Goal: Task Accomplishment & Management: Complete application form

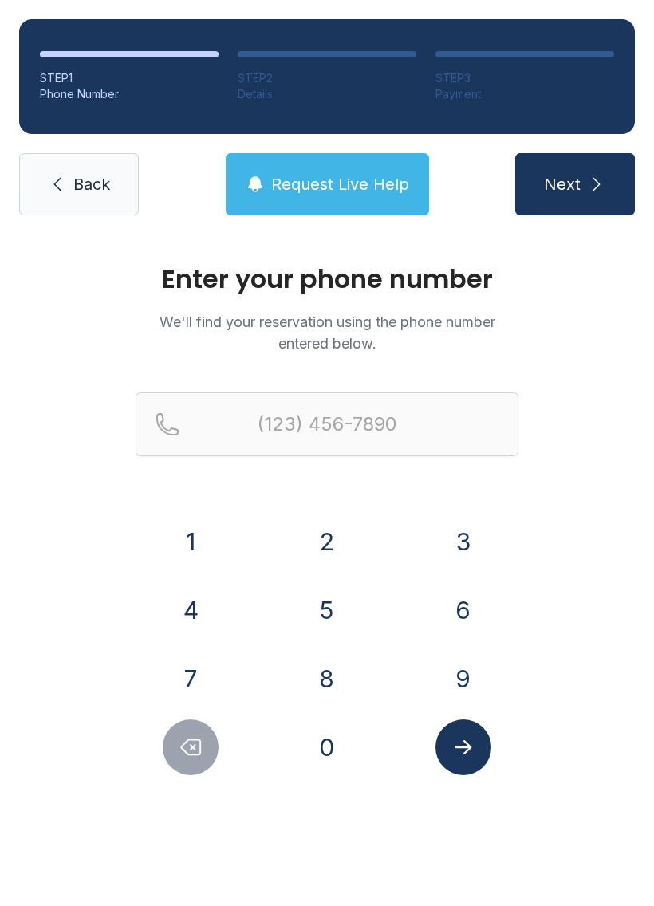
click at [310, 536] on button "2" at bounding box center [327, 542] width 56 height 56
click at [486, 531] on button "3" at bounding box center [464, 542] width 56 height 56
click at [474, 666] on button "9" at bounding box center [464, 679] width 56 height 56
click at [191, 673] on button "7" at bounding box center [191, 679] width 56 height 56
click at [207, 673] on button "7" at bounding box center [191, 679] width 56 height 56
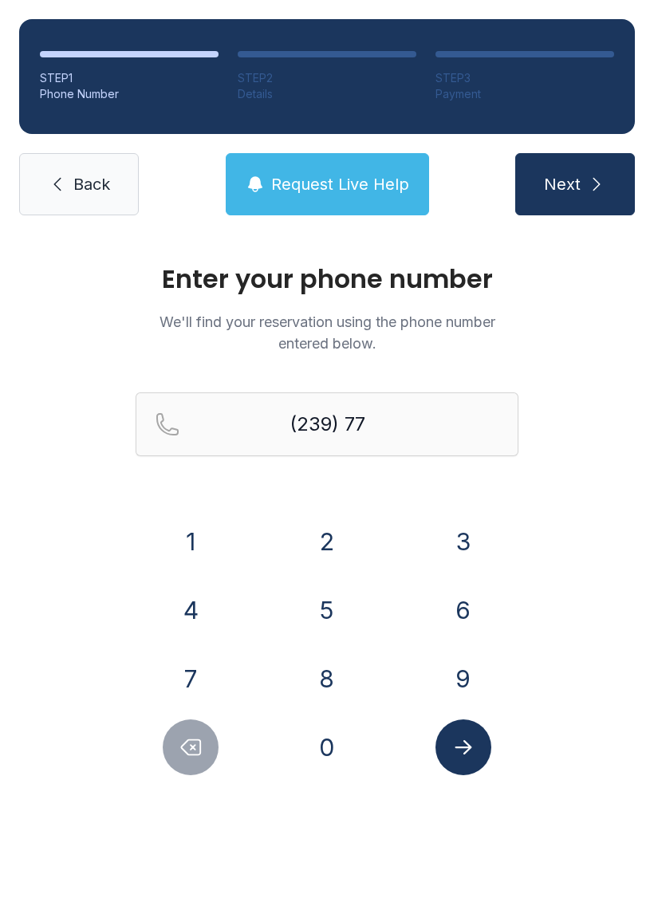
click at [334, 677] on button "8" at bounding box center [327, 679] width 56 height 56
click at [341, 594] on button "5" at bounding box center [327, 611] width 56 height 56
click at [343, 745] on button "0" at bounding box center [327, 748] width 56 height 56
click at [201, 625] on button "4" at bounding box center [191, 611] width 56 height 56
click at [464, 618] on button "6" at bounding box center [464, 611] width 56 height 56
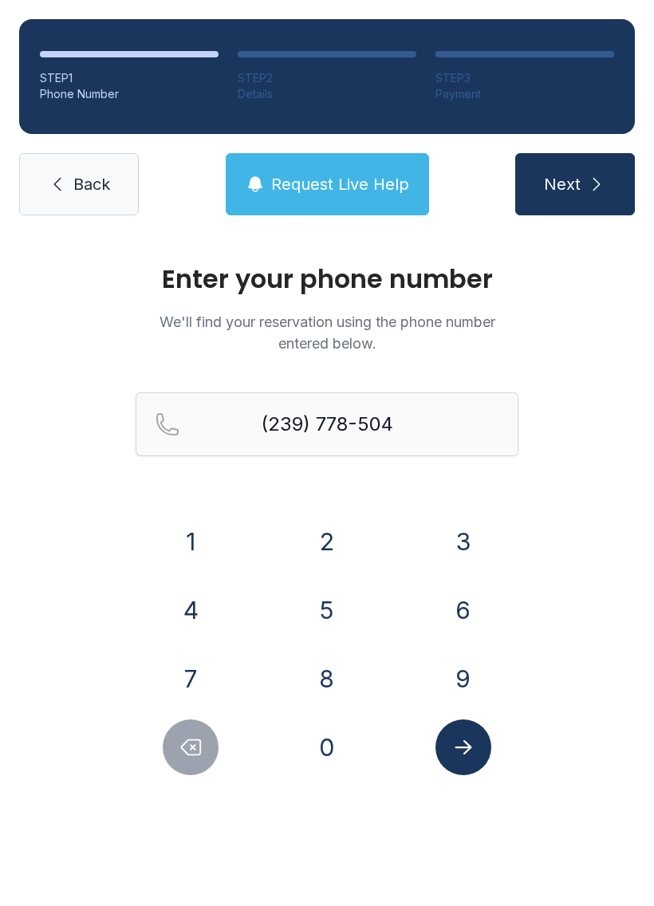
type input "[PHONE_NUMBER]"
click at [471, 756] on icon "Submit lookup form" at bounding box center [464, 748] width 24 height 24
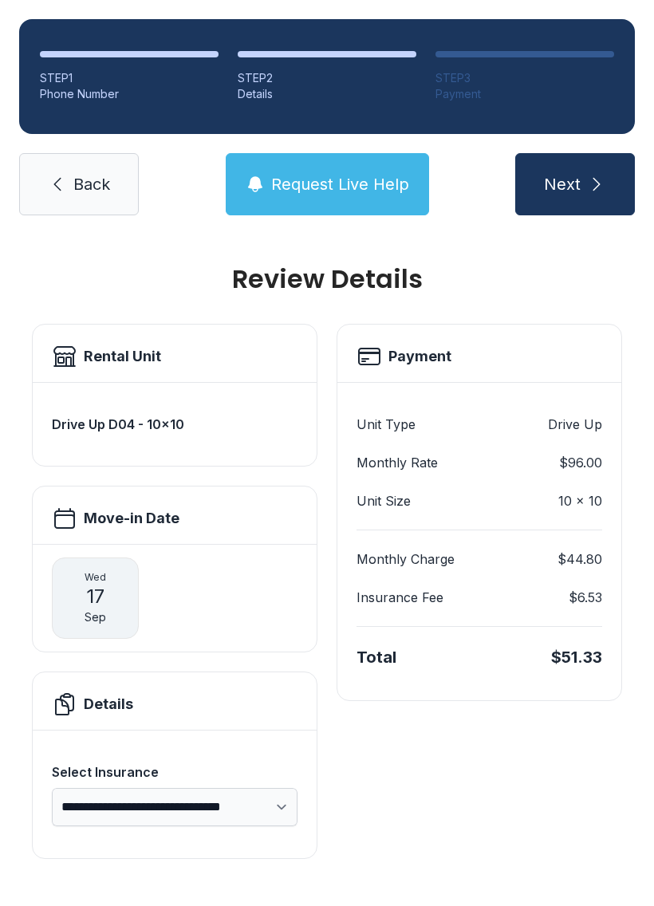
click at [99, 185] on span "Back" at bounding box center [91, 184] width 37 height 22
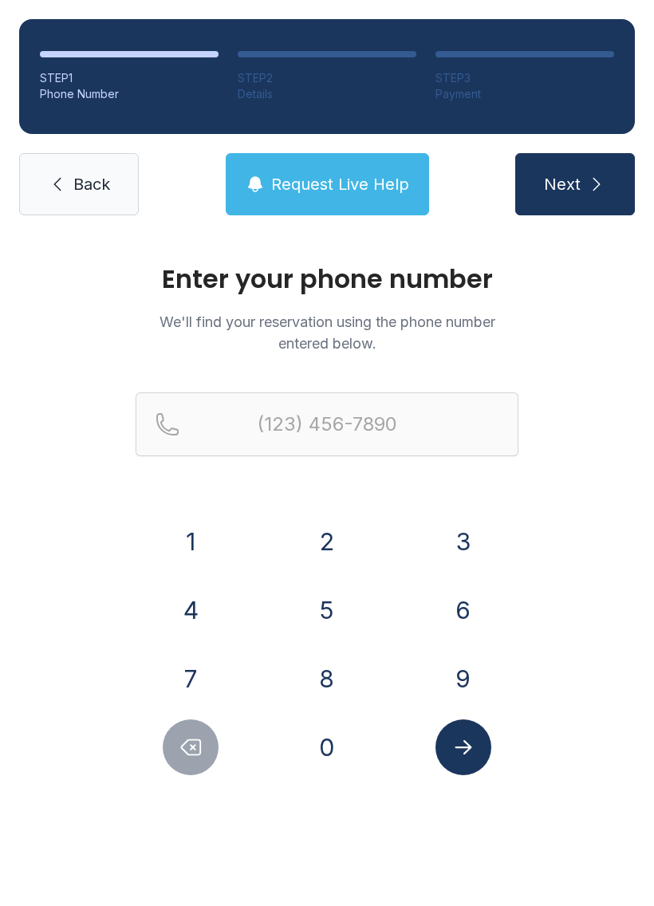
click at [325, 541] on button "2" at bounding box center [327, 542] width 56 height 56
click at [481, 541] on button "3" at bounding box center [464, 542] width 56 height 56
click at [470, 670] on button "9" at bounding box center [464, 679] width 56 height 56
click at [199, 670] on button "7" at bounding box center [191, 679] width 56 height 56
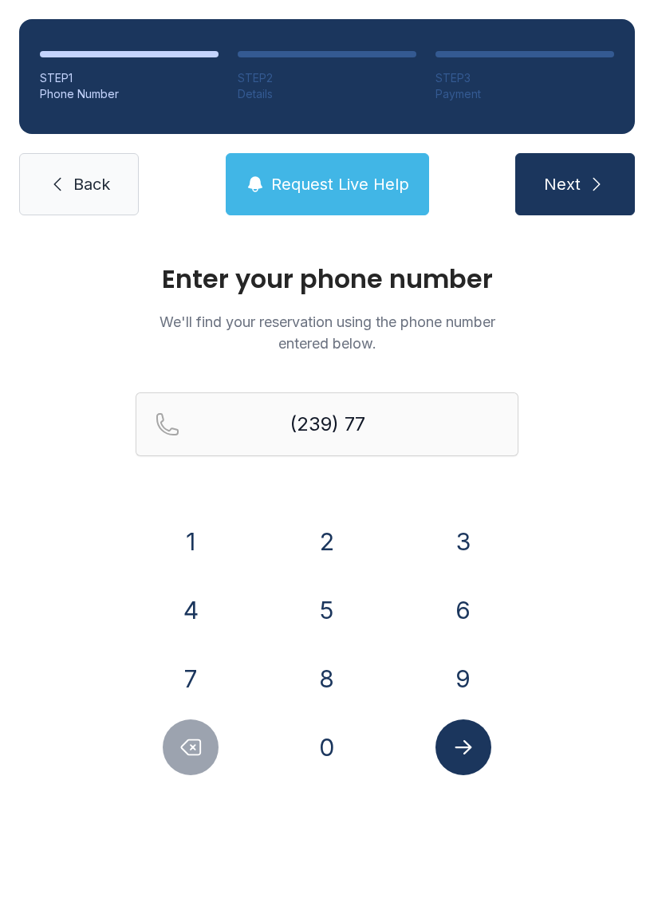
click at [331, 685] on button "8" at bounding box center [327, 679] width 56 height 56
click at [337, 612] on button "5" at bounding box center [327, 611] width 56 height 56
click at [339, 756] on button "0" at bounding box center [327, 748] width 56 height 56
click at [207, 607] on button "4" at bounding box center [191, 611] width 56 height 56
click at [456, 617] on button "6" at bounding box center [464, 611] width 56 height 56
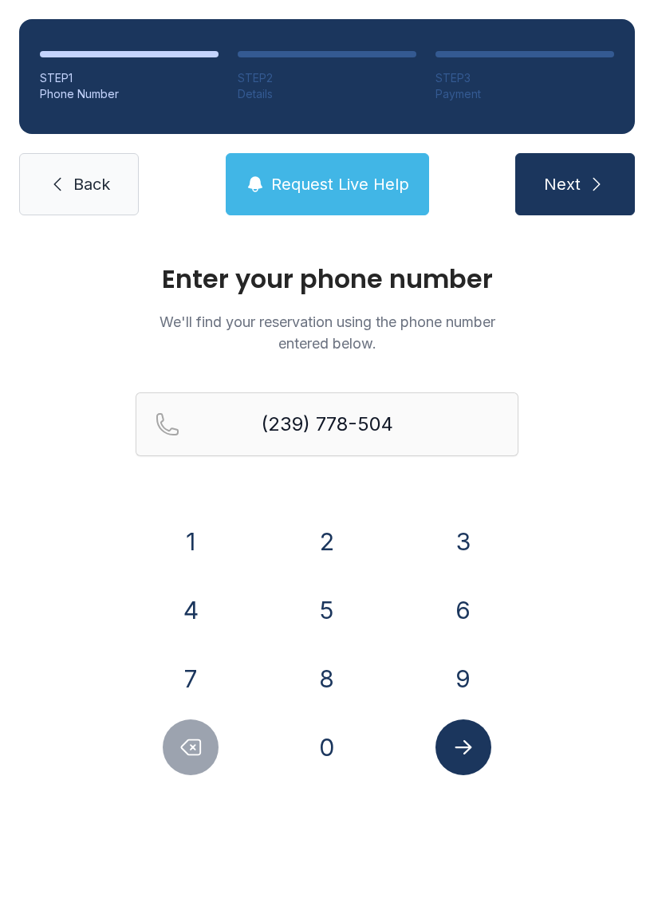
type input "[PHONE_NUMBER]"
click at [490, 756] on button "Submit lookup form" at bounding box center [464, 748] width 56 height 56
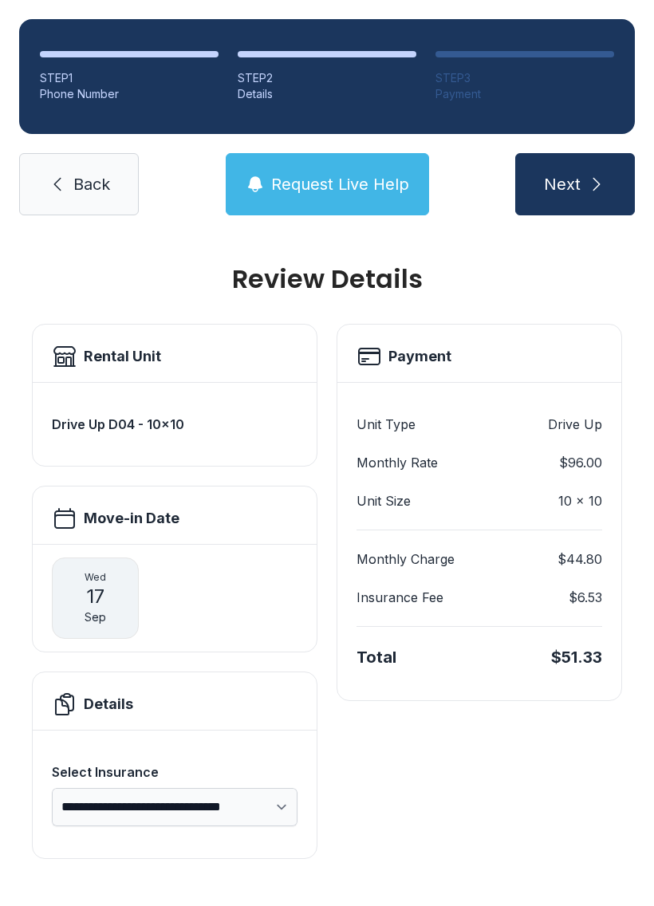
click at [93, 180] on span "Back" at bounding box center [91, 184] width 37 height 22
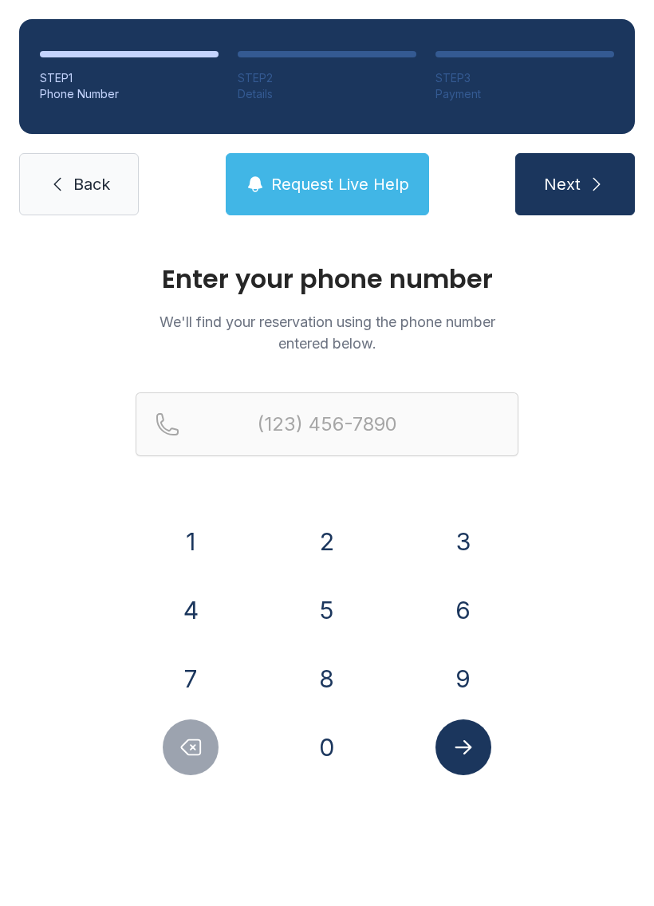
click at [125, 174] on link "Back" at bounding box center [79, 184] width 120 height 62
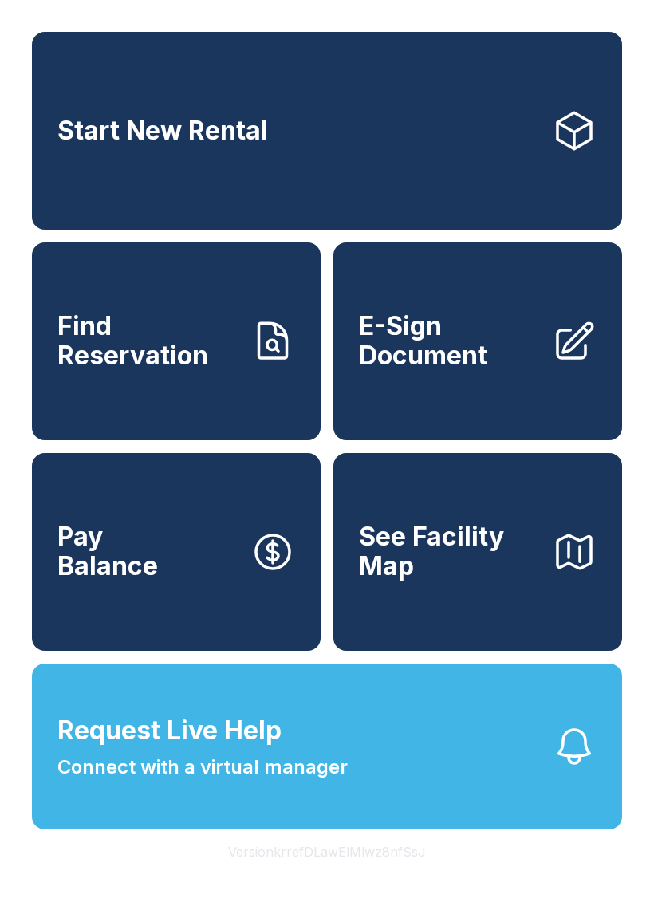
click at [120, 169] on link "Start New Rental" at bounding box center [327, 131] width 590 height 198
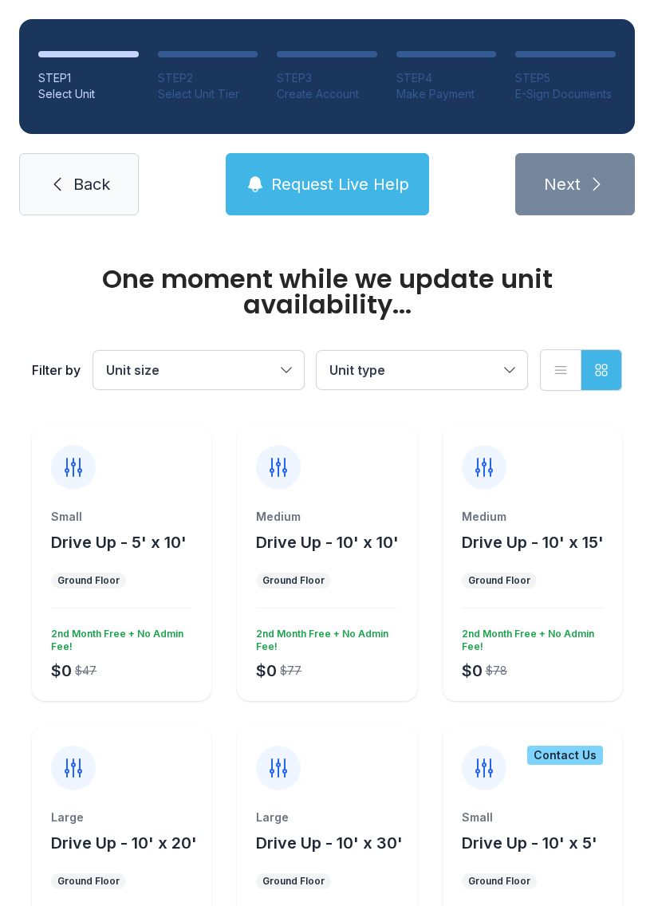
click at [81, 199] on link "Back" at bounding box center [79, 184] width 120 height 62
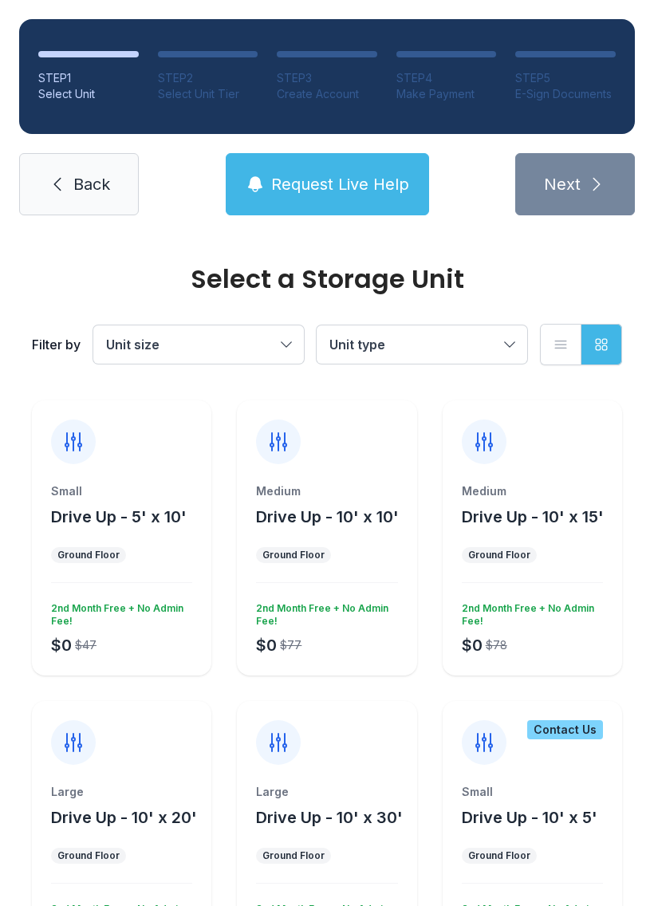
click at [84, 199] on link "Back" at bounding box center [79, 184] width 120 height 62
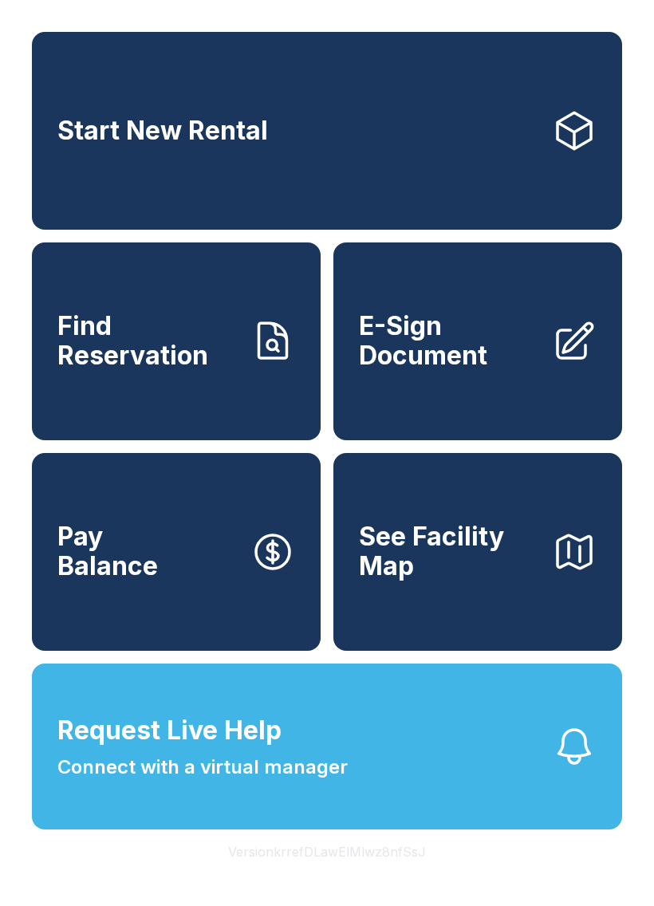
click at [466, 408] on link "E-Sign Document" at bounding box center [478, 342] width 289 height 198
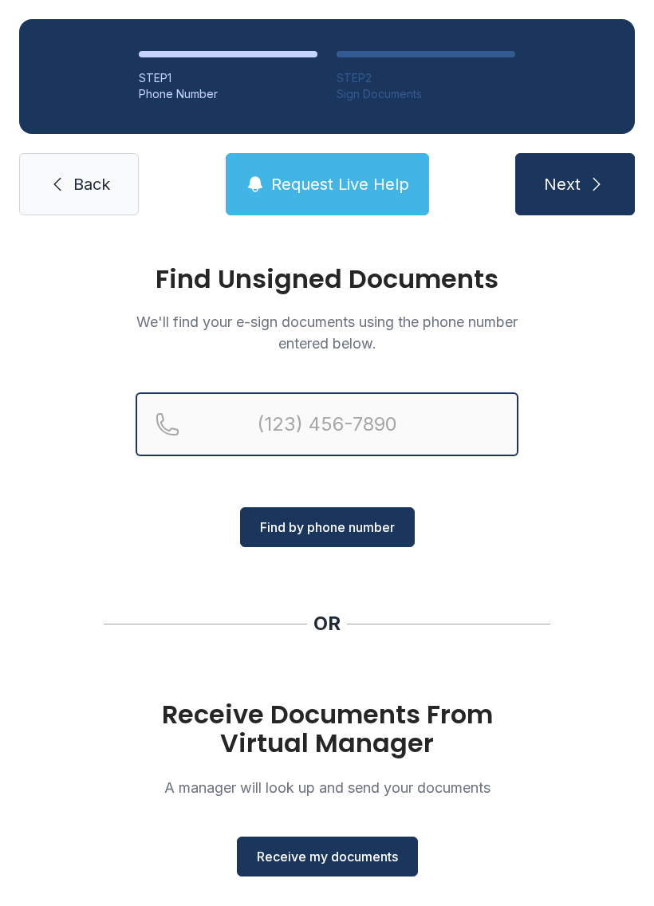
click at [373, 432] on input "Reservation phone number" at bounding box center [327, 425] width 383 height 64
type input "[PHONE_NUMBER]"
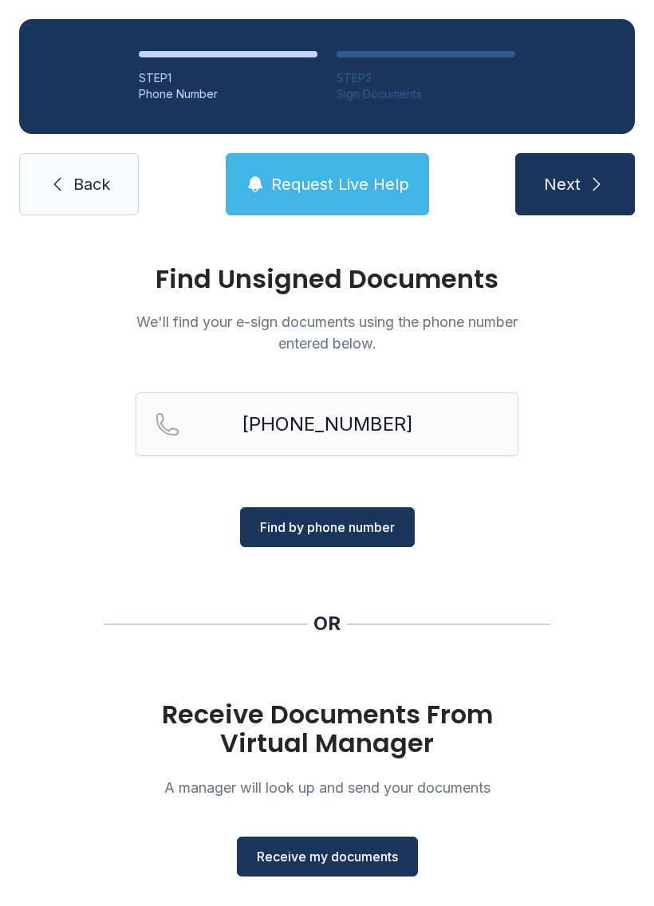
click at [387, 533] on span "Find by phone number" at bounding box center [327, 527] width 135 height 19
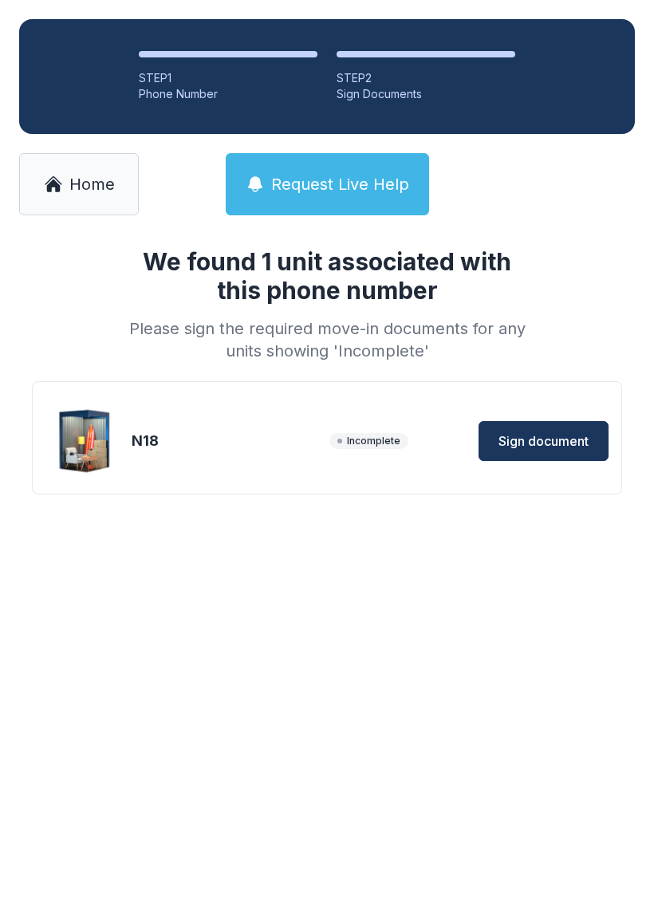
click at [569, 435] on span "Sign document" at bounding box center [544, 441] width 90 height 19
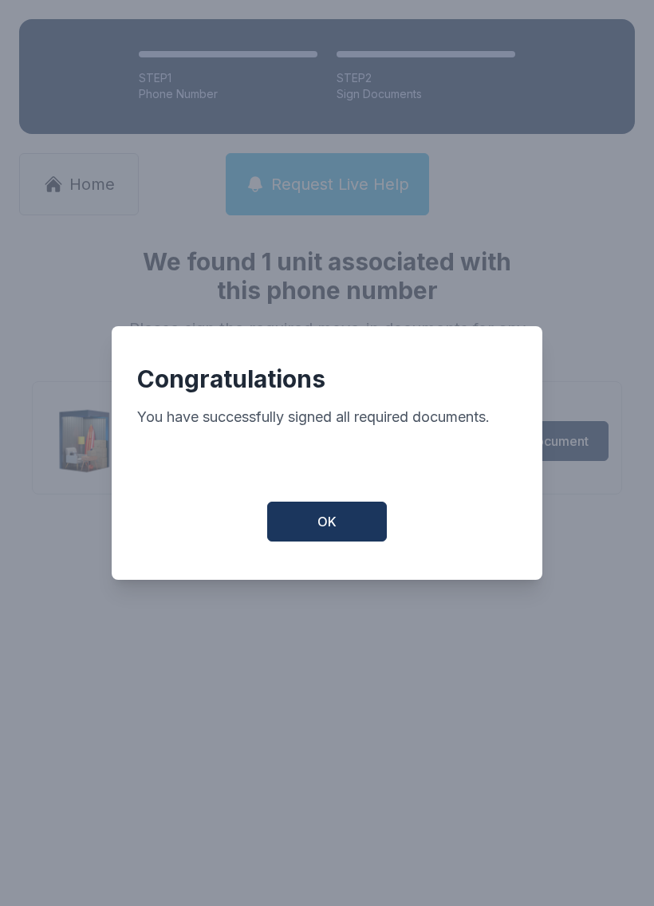
click at [343, 520] on button "OK" at bounding box center [327, 522] width 120 height 40
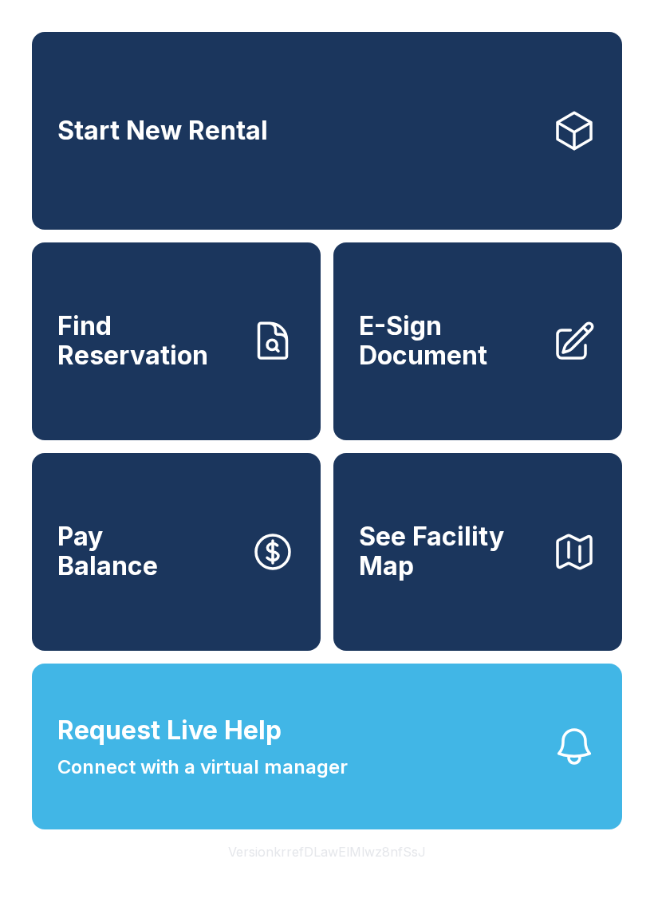
click at [574, 769] on icon "button" at bounding box center [574, 747] width 45 height 45
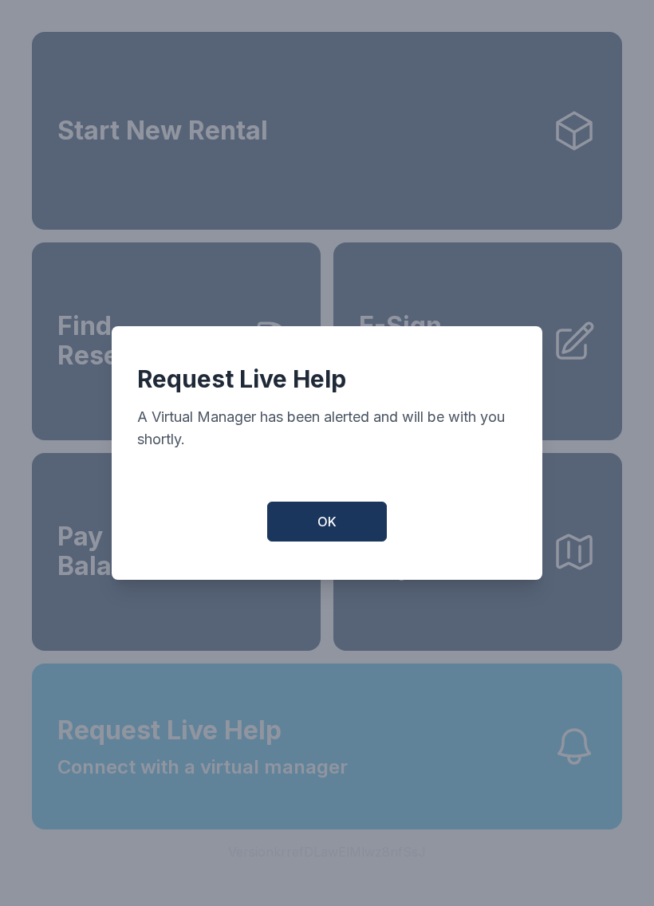
click at [322, 526] on span "OK" at bounding box center [327, 521] width 19 height 19
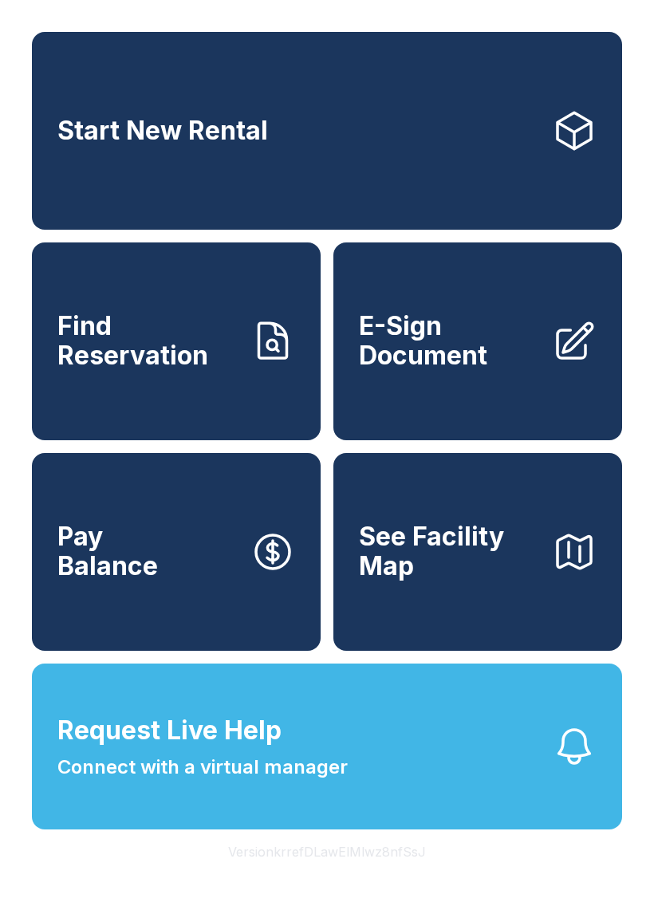
click at [223, 405] on link "Find Reservation" at bounding box center [176, 342] width 289 height 198
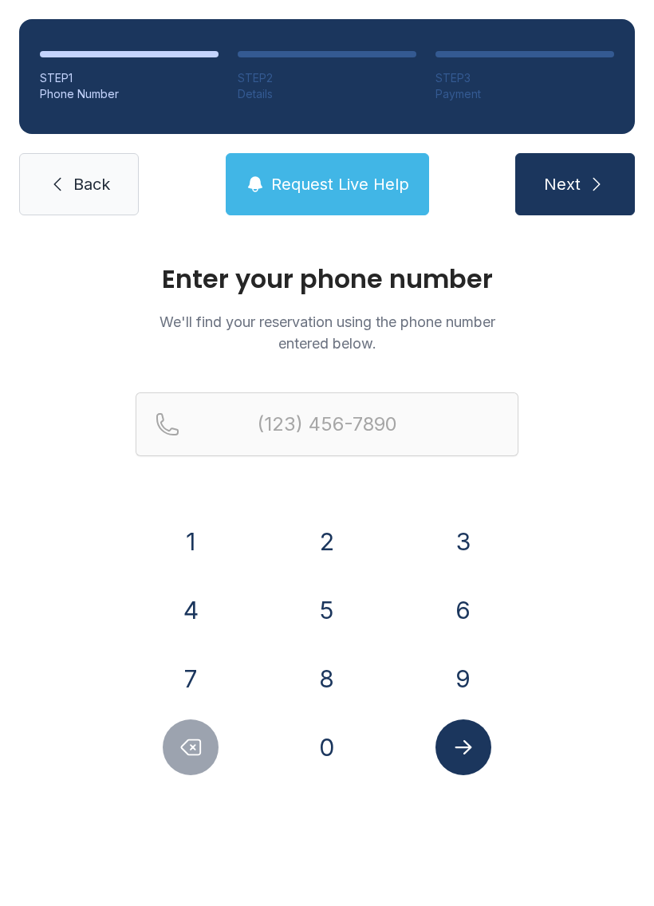
click at [337, 539] on button "2" at bounding box center [327, 542] width 56 height 56
click at [454, 541] on button "3" at bounding box center [464, 542] width 56 height 56
click at [457, 682] on button "9" at bounding box center [464, 679] width 56 height 56
click at [172, 676] on button "7" at bounding box center [191, 679] width 56 height 56
click at [171, 675] on button "7" at bounding box center [191, 679] width 56 height 56
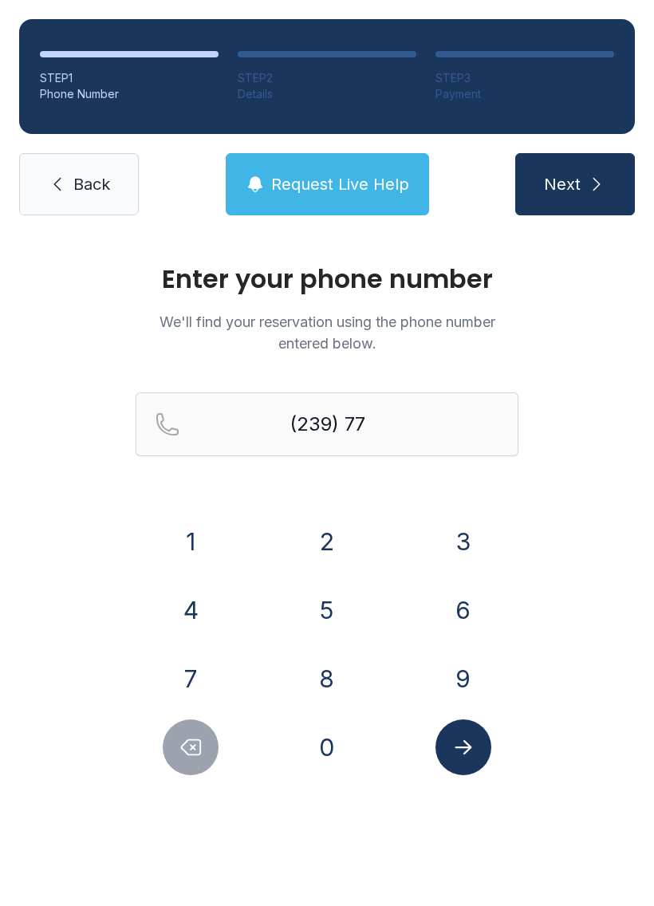
click at [324, 684] on button "8" at bounding box center [327, 679] width 56 height 56
click at [326, 613] on button "5" at bounding box center [327, 611] width 56 height 56
click at [325, 753] on button "0" at bounding box center [327, 748] width 56 height 56
click at [203, 615] on button "4" at bounding box center [191, 611] width 56 height 56
click at [432, 610] on div "6" at bounding box center [463, 611] width 111 height 56
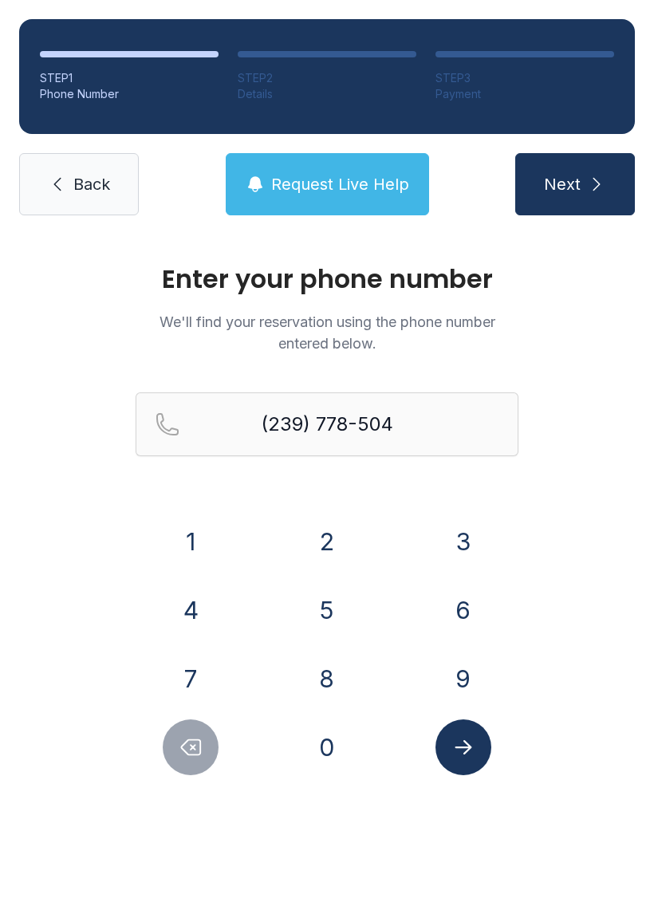
click at [459, 606] on button "6" at bounding box center [464, 611] width 56 height 56
type input "[PHONE_NUMBER]"
click at [475, 763] on button "Submit lookup form" at bounding box center [464, 748] width 56 height 56
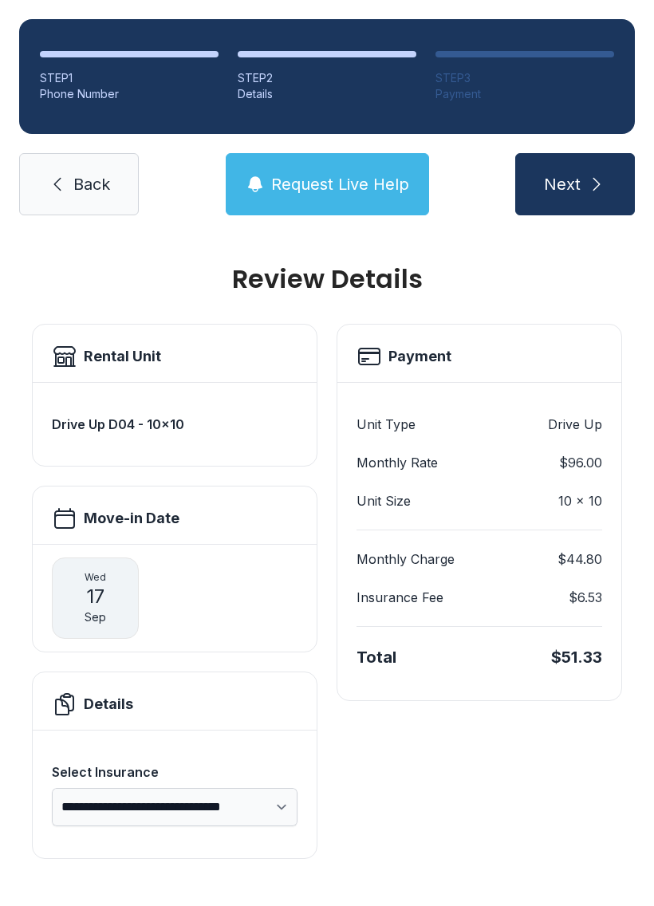
click at [584, 182] on button "Next" at bounding box center [575, 184] width 120 height 62
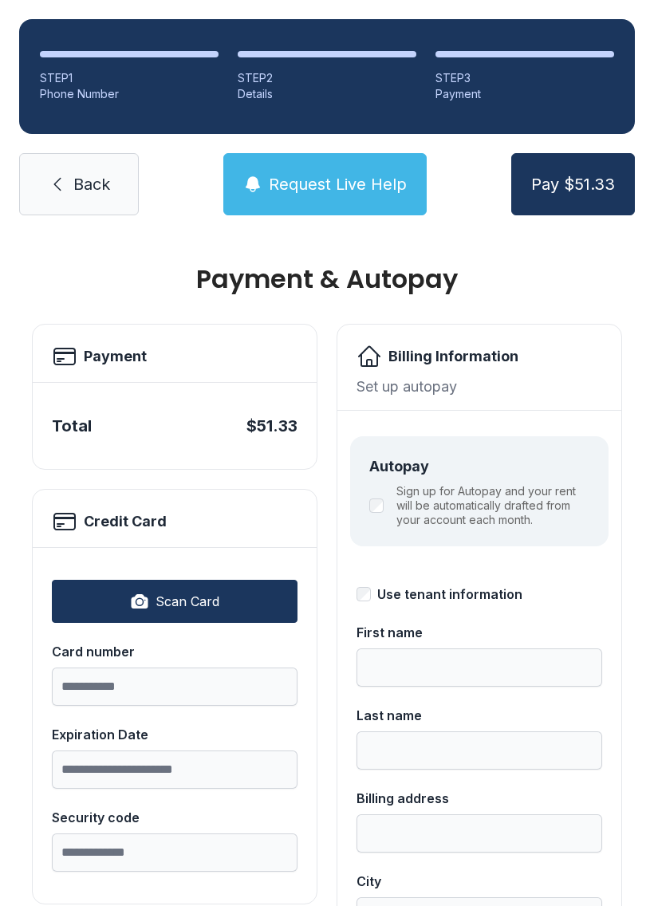
click at [80, 184] on span "Back" at bounding box center [91, 184] width 37 height 22
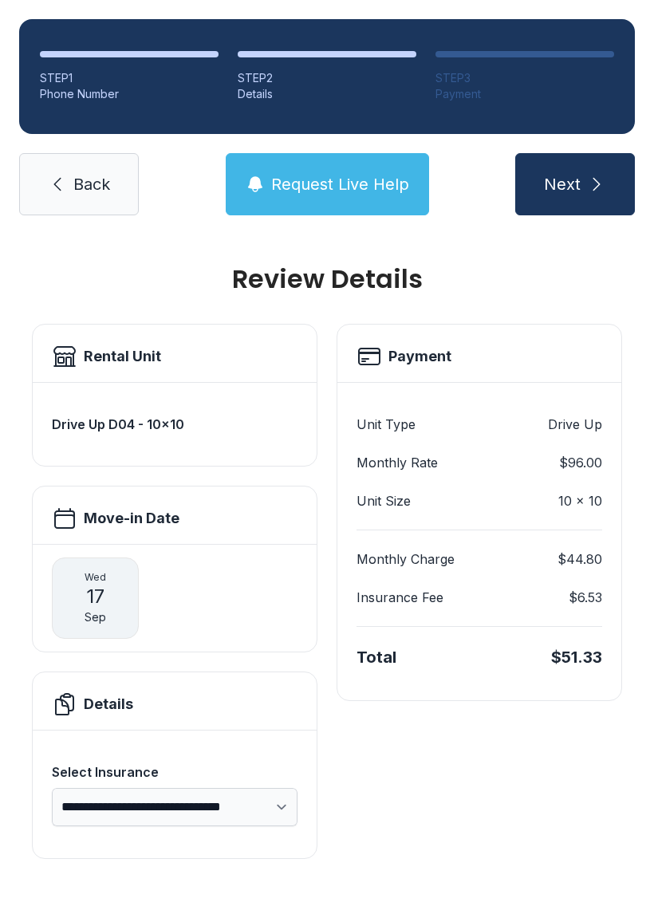
click at [615, 136] on div "STEP 1 Phone Number STEP 2 Details STEP 3 Payment Back Request Live Help Next" at bounding box center [327, 117] width 654 height 235
click at [588, 196] on button "Next" at bounding box center [575, 184] width 120 height 62
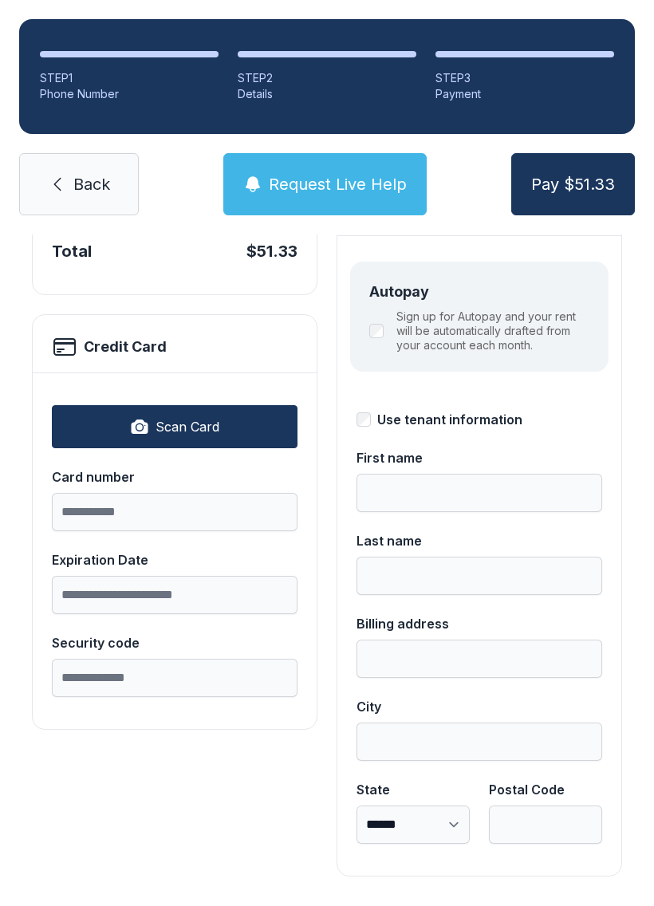
scroll to position [174, 0]
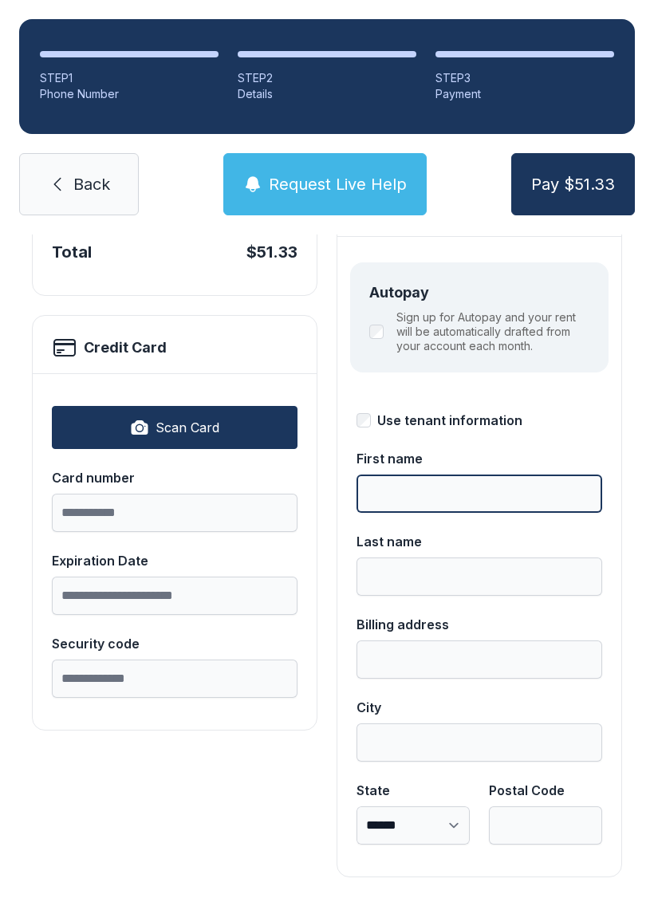
click at [524, 482] on input "First name" at bounding box center [480, 494] width 246 height 38
type input "********"
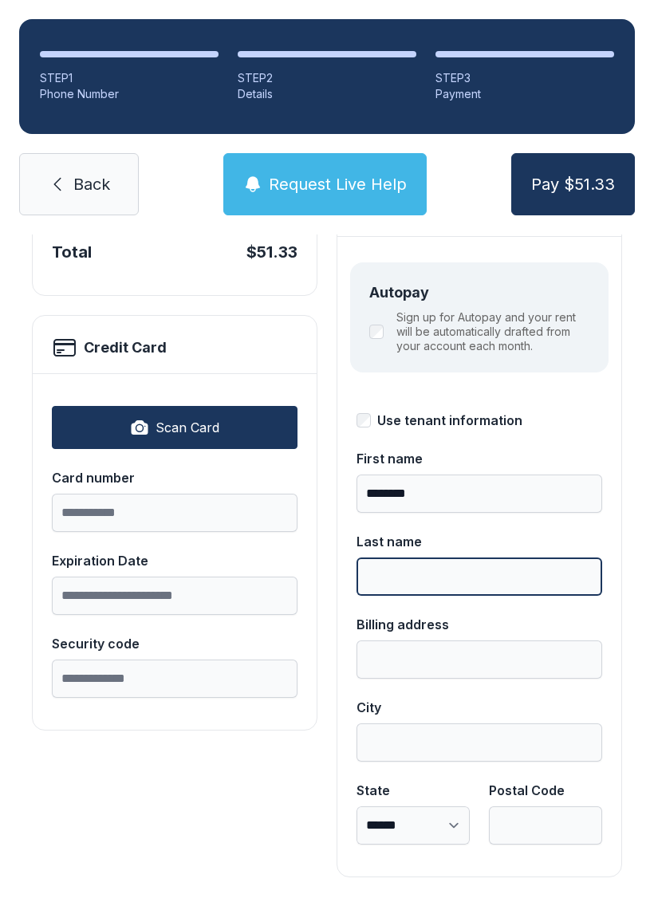
click at [507, 575] on input "Last name" at bounding box center [480, 577] width 246 height 38
type input "********"
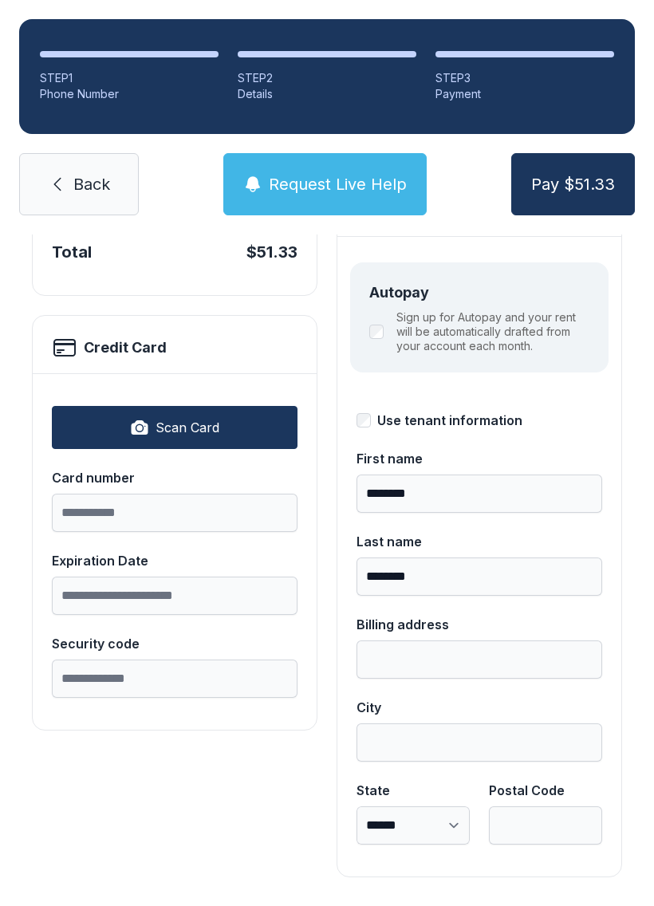
click at [101, 188] on span "Back" at bounding box center [91, 184] width 37 height 22
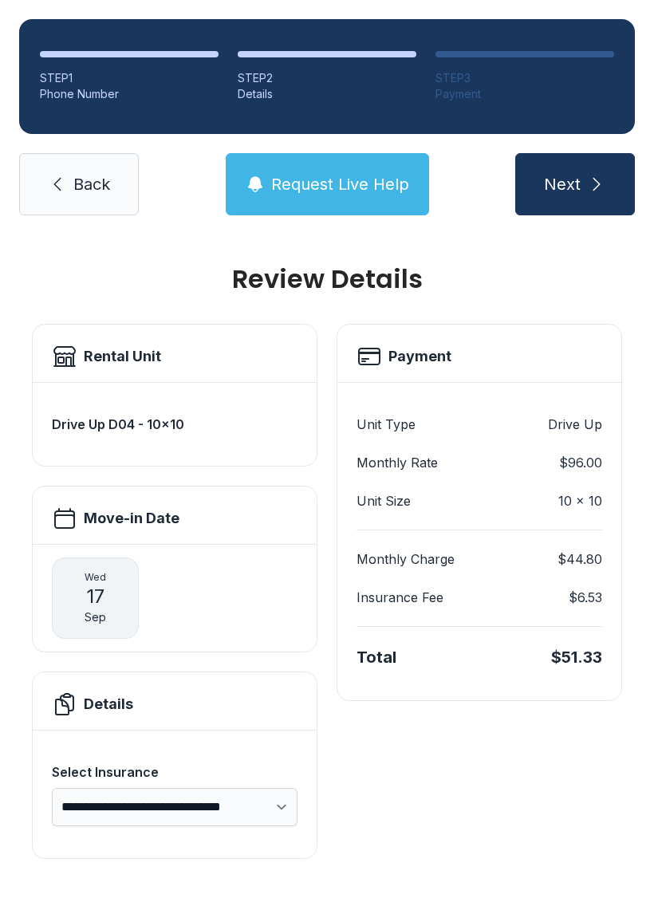
click at [80, 177] on span "Back" at bounding box center [91, 184] width 37 height 22
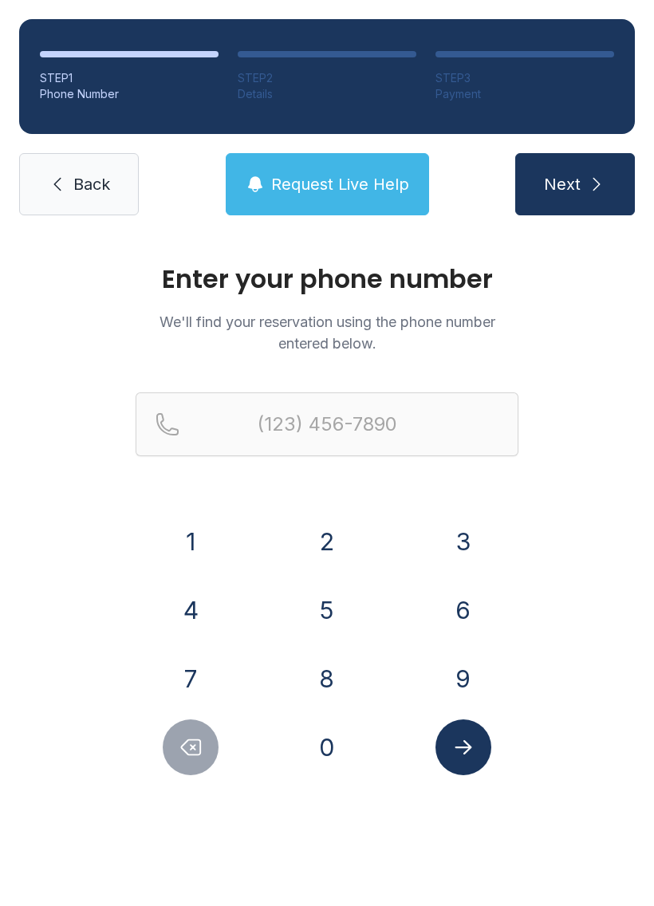
click at [86, 184] on span "Back" at bounding box center [91, 184] width 37 height 22
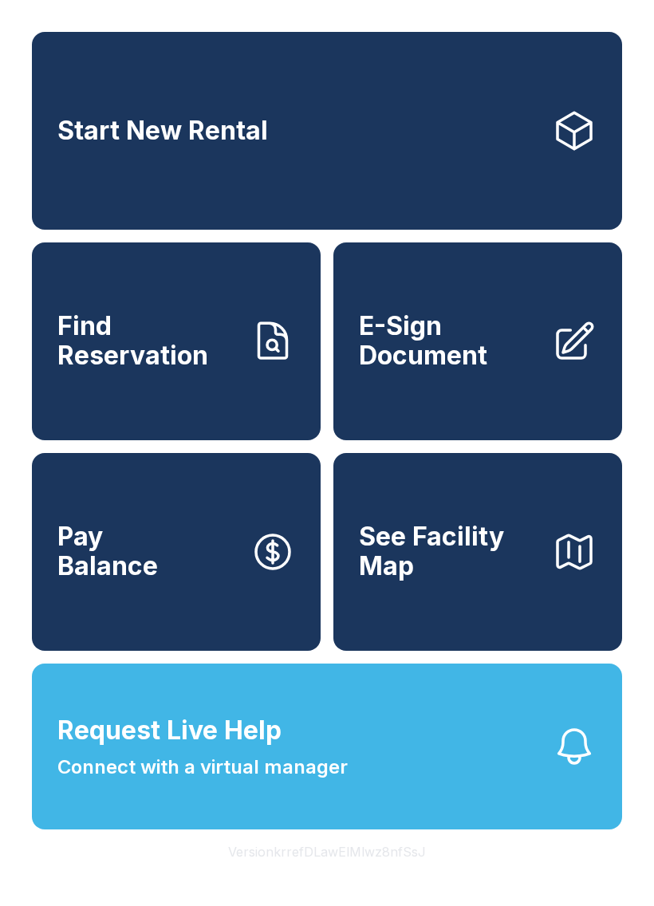
click at [473, 830] on button "Request Live Help Connect with a virtual manager" at bounding box center [327, 747] width 590 height 166
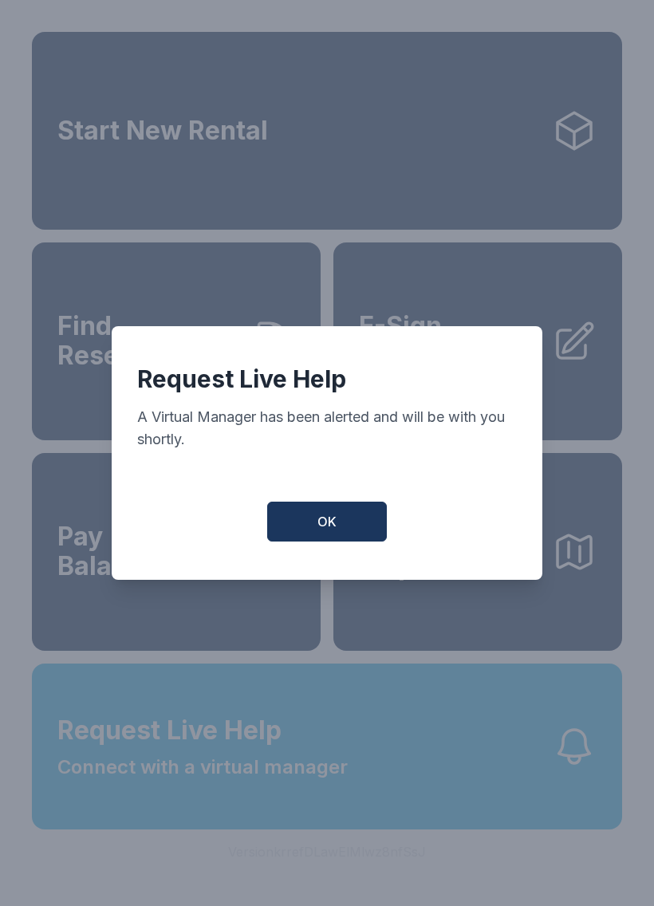
click at [331, 531] on span "OK" at bounding box center [327, 521] width 19 height 19
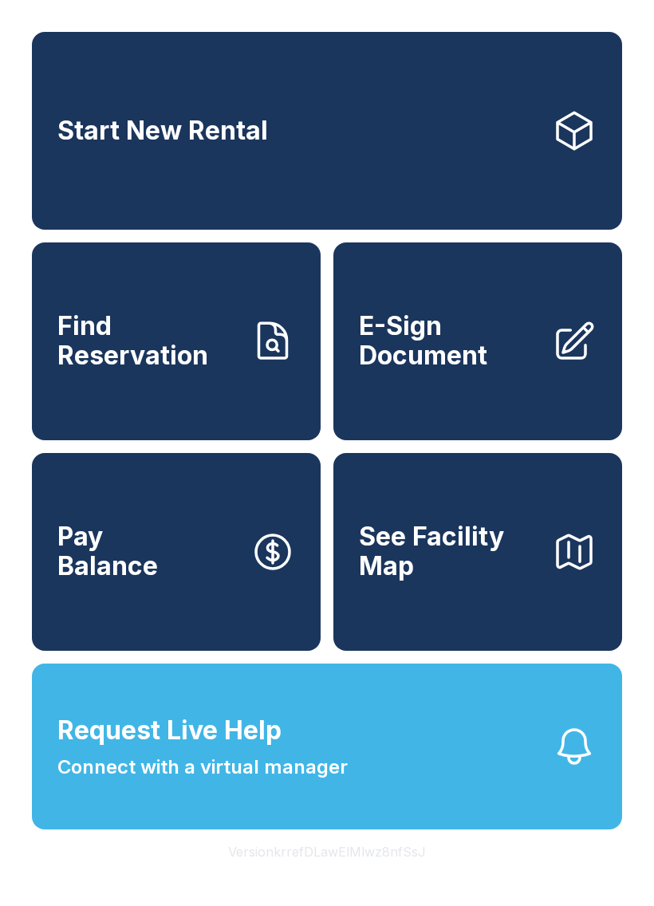
click at [330, 527] on span "OK" at bounding box center [327, 518] width 18 height 18
click at [318, 515] on button "Pay Balance" at bounding box center [176, 552] width 289 height 198
click at [547, 376] on link "E-Sign Document" at bounding box center [478, 342] width 289 height 198
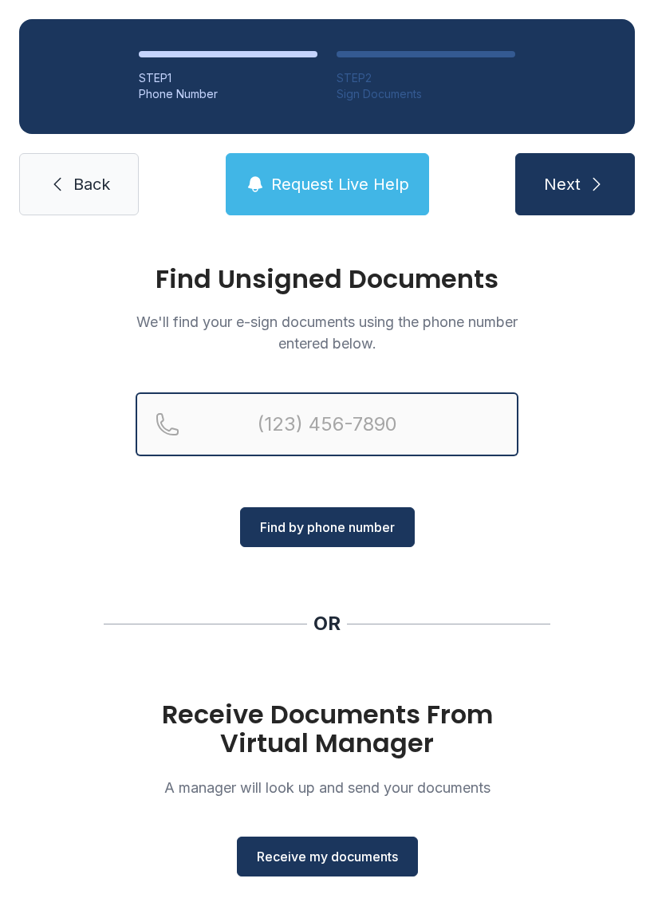
click at [337, 419] on input "Reservation phone number" at bounding box center [327, 425] width 383 height 64
type input "[PHONE_NUMBER]"
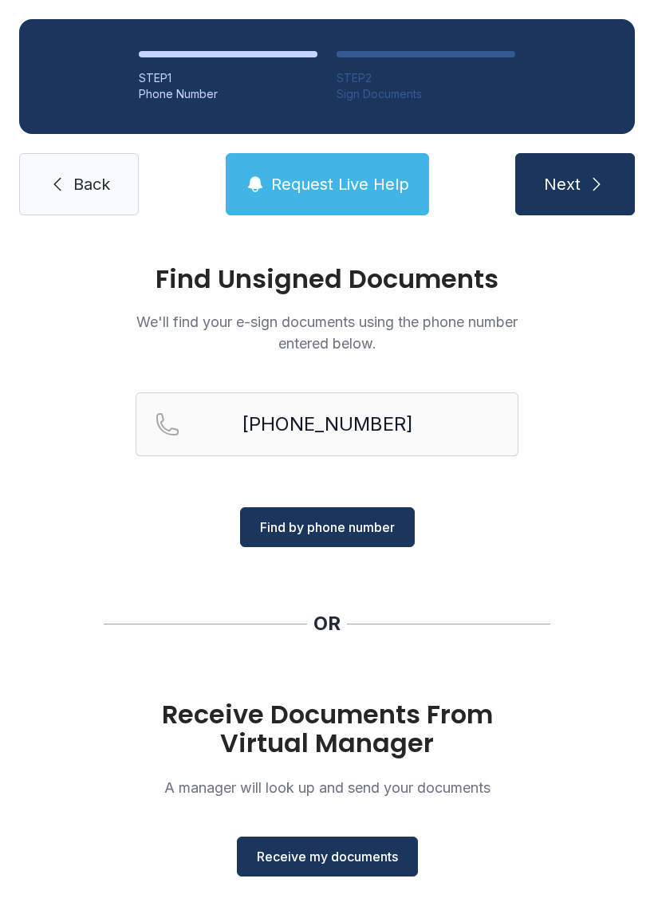
click at [375, 523] on span "Find by phone number" at bounding box center [327, 527] width 135 height 19
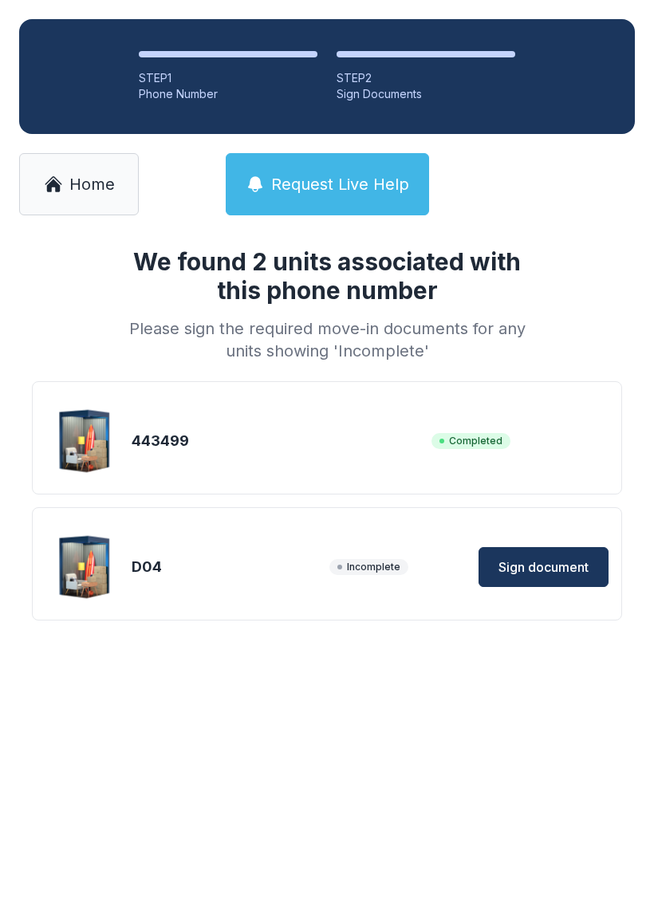
click at [566, 575] on span "Sign document" at bounding box center [544, 567] width 90 height 19
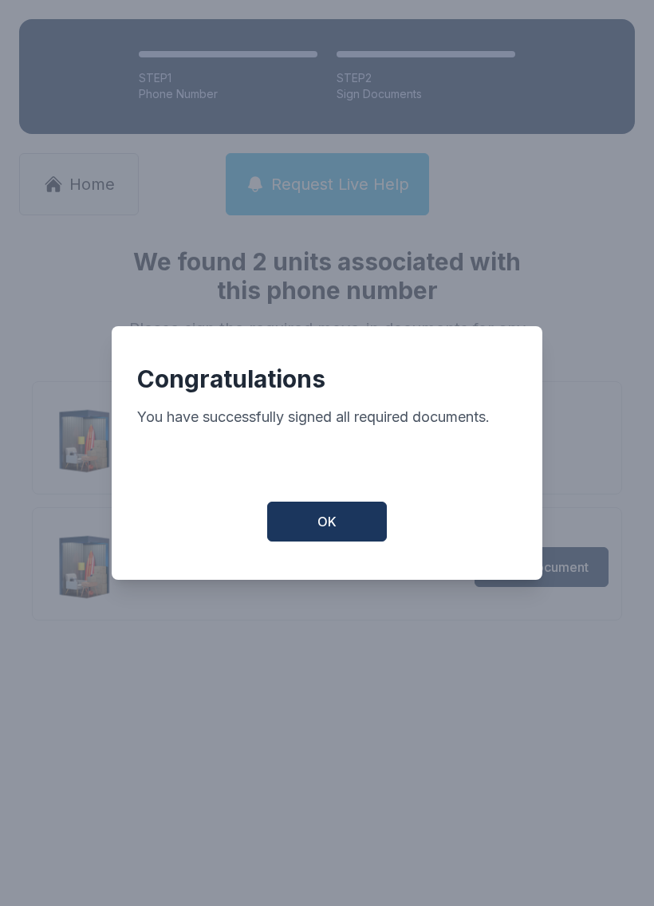
click at [331, 488] on div "Congratulations You have successfully signed all required documents. OK" at bounding box center [327, 453] width 431 height 254
click at [351, 533] on button "OK" at bounding box center [327, 522] width 120 height 40
